Goal: Check status: Check status

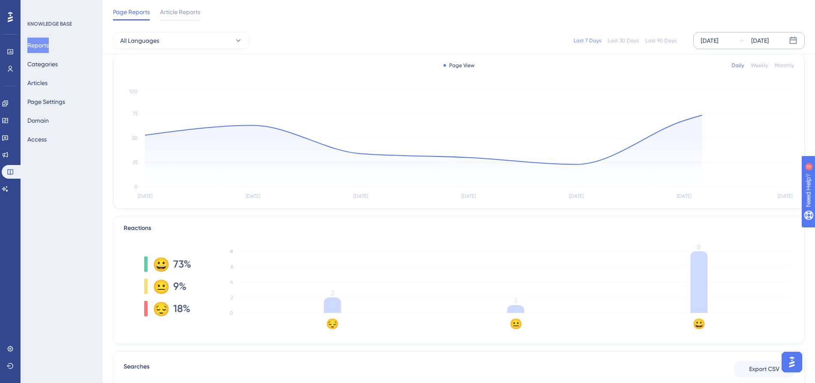
click at [717, 39] on div "[DATE]" at bounding box center [710, 41] width 18 height 10
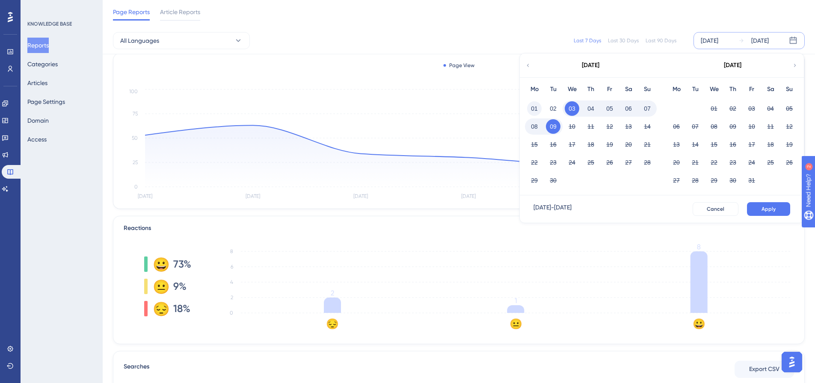
click at [536, 107] on button "01" at bounding box center [534, 108] width 15 height 15
click at [771, 208] on span "Apply" at bounding box center [769, 209] width 14 height 7
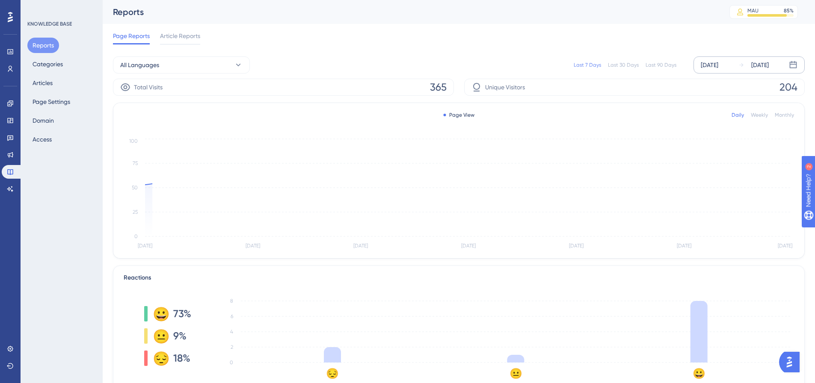
click at [717, 68] on div "[DATE]" at bounding box center [710, 65] width 18 height 10
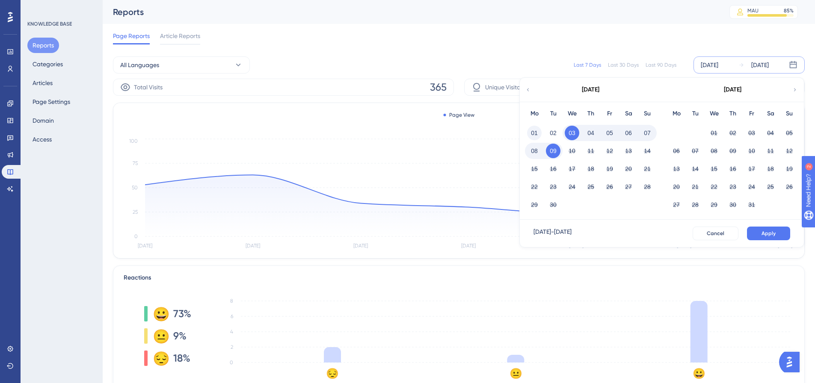
click at [528, 135] on button "01" at bounding box center [534, 133] width 15 height 15
click at [767, 235] on span "Apply" at bounding box center [769, 233] width 14 height 7
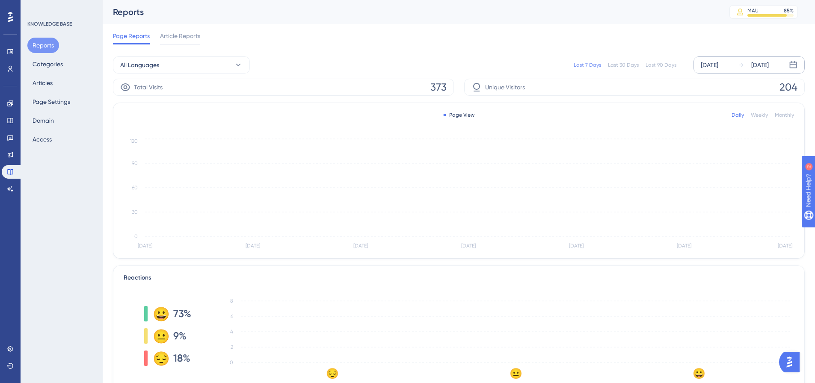
click at [718, 67] on div "[DATE]" at bounding box center [710, 65] width 18 height 10
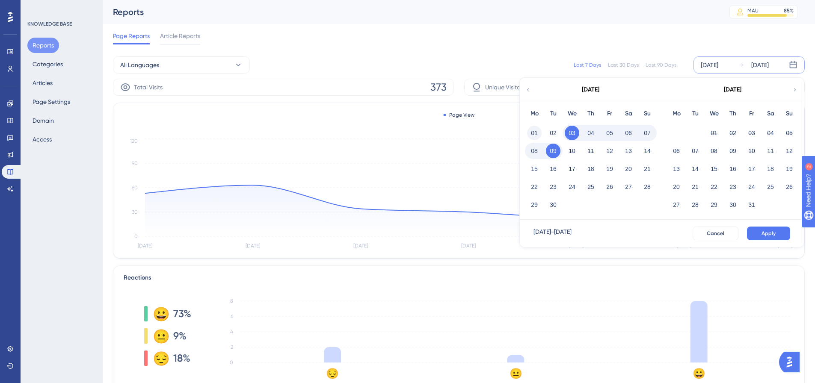
click at [531, 133] on button "01" at bounding box center [534, 133] width 15 height 15
click at [772, 226] on div "Sep 01 2025 - Sep 09 2025 Cancel Apply" at bounding box center [662, 233] width 284 height 27
click at [764, 229] on button "Apply" at bounding box center [768, 234] width 43 height 14
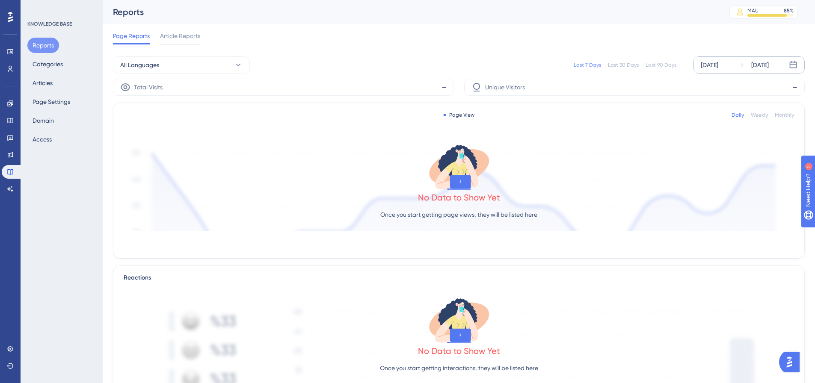
click at [716, 67] on div "[DATE]" at bounding box center [710, 65] width 18 height 10
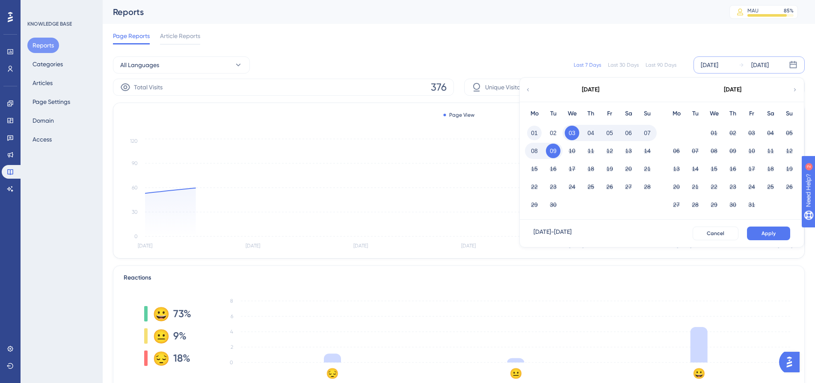
click at [531, 129] on button "01" at bounding box center [534, 133] width 15 height 15
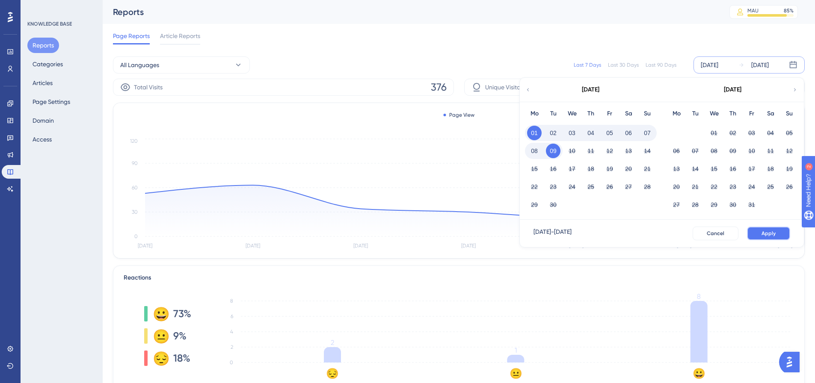
click at [758, 230] on button "Apply" at bounding box center [768, 234] width 43 height 14
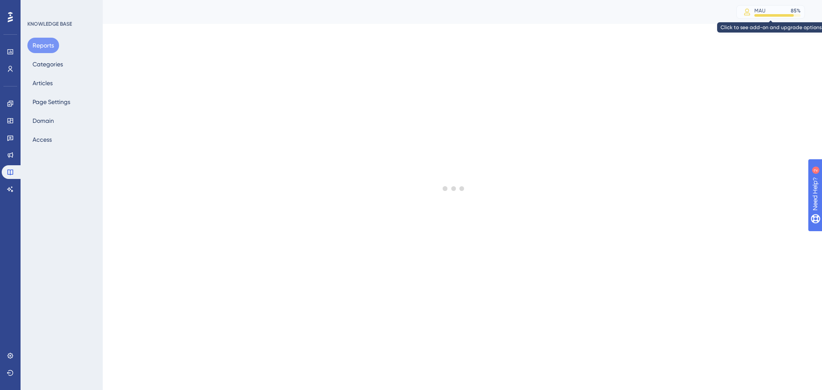
click at [761, 9] on div "MAU" at bounding box center [759, 10] width 11 height 7
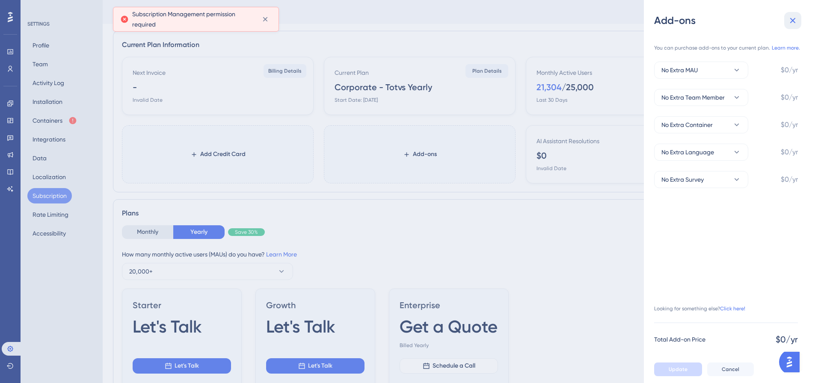
click at [794, 16] on icon at bounding box center [793, 20] width 10 height 10
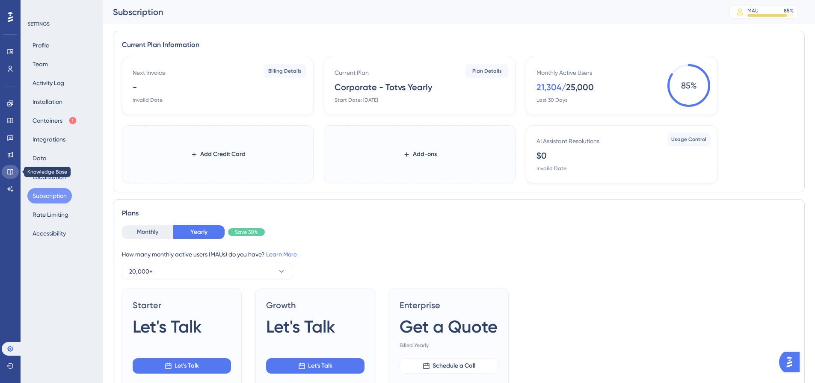
click at [13, 173] on icon at bounding box center [10, 172] width 6 height 6
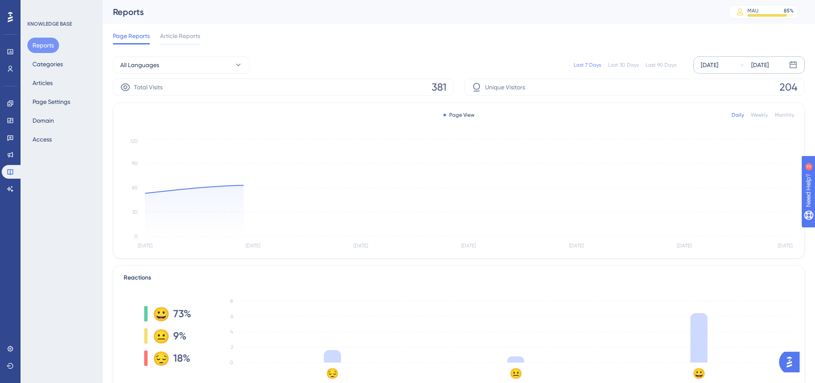
click at [718, 62] on div "[DATE]" at bounding box center [710, 65] width 18 height 10
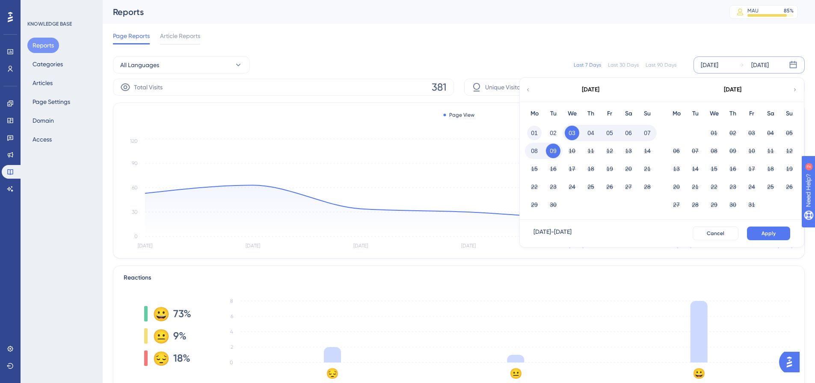
click at [539, 133] on button "01" at bounding box center [534, 133] width 15 height 15
click at [758, 231] on button "Apply" at bounding box center [768, 234] width 43 height 14
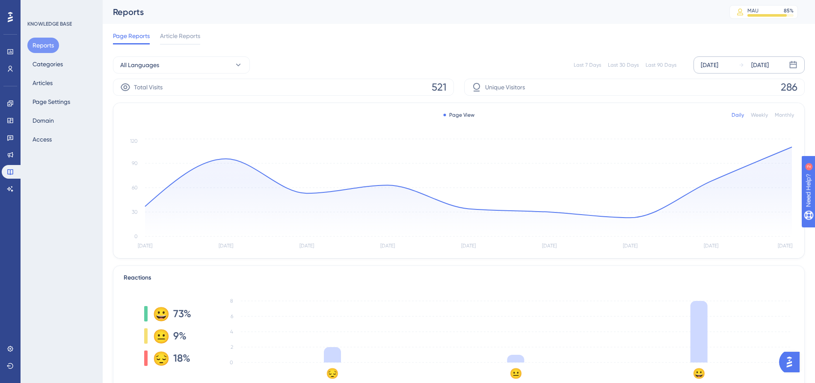
click at [649, 62] on div "Last 90 Days" at bounding box center [661, 65] width 31 height 7
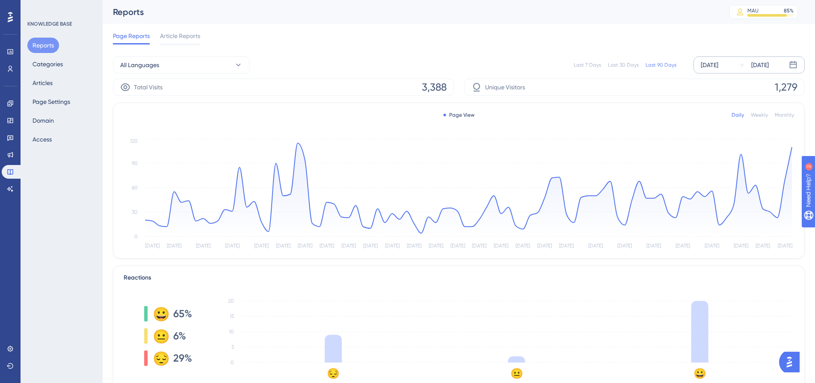
click at [630, 64] on div "Last 30 Days" at bounding box center [623, 65] width 31 height 7
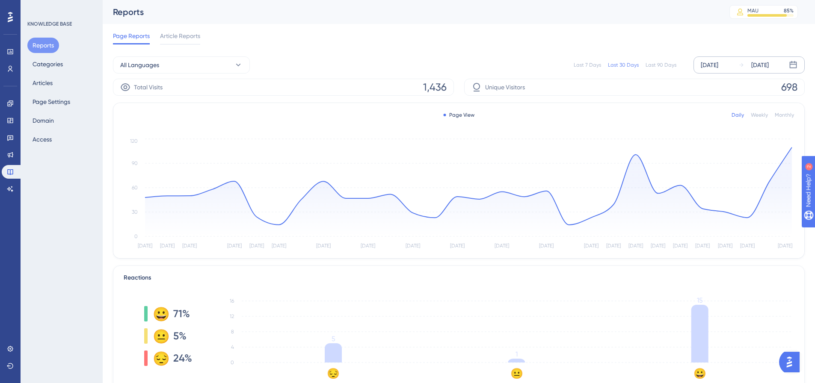
click at [703, 62] on div "[DATE]" at bounding box center [710, 65] width 18 height 10
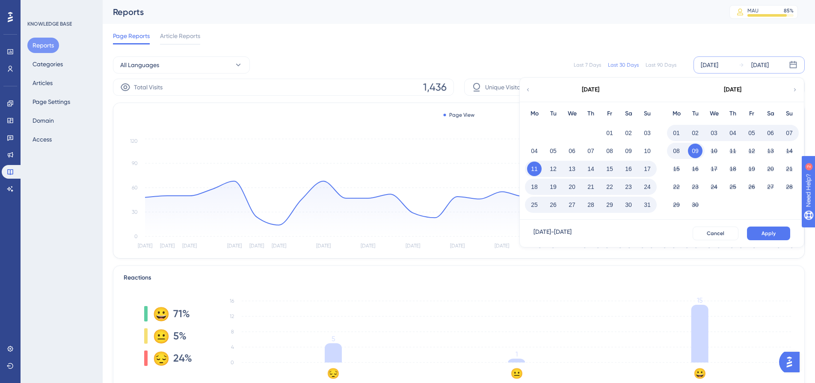
click at [678, 130] on button "01" at bounding box center [676, 133] width 15 height 15
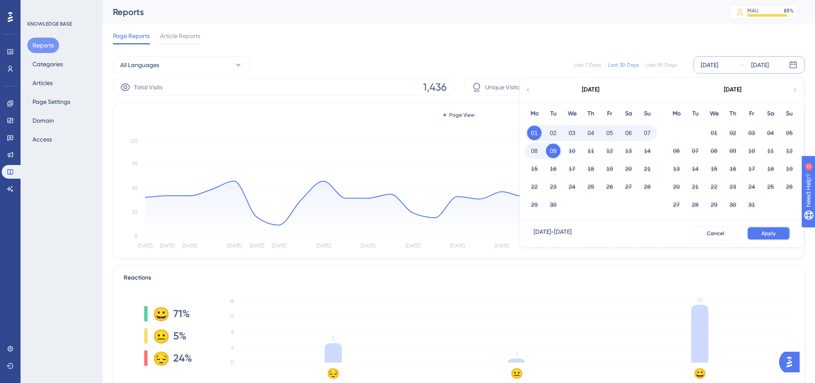
click at [776, 233] on button "Apply" at bounding box center [768, 234] width 43 height 14
